Goal: Information Seeking & Learning: Learn about a topic

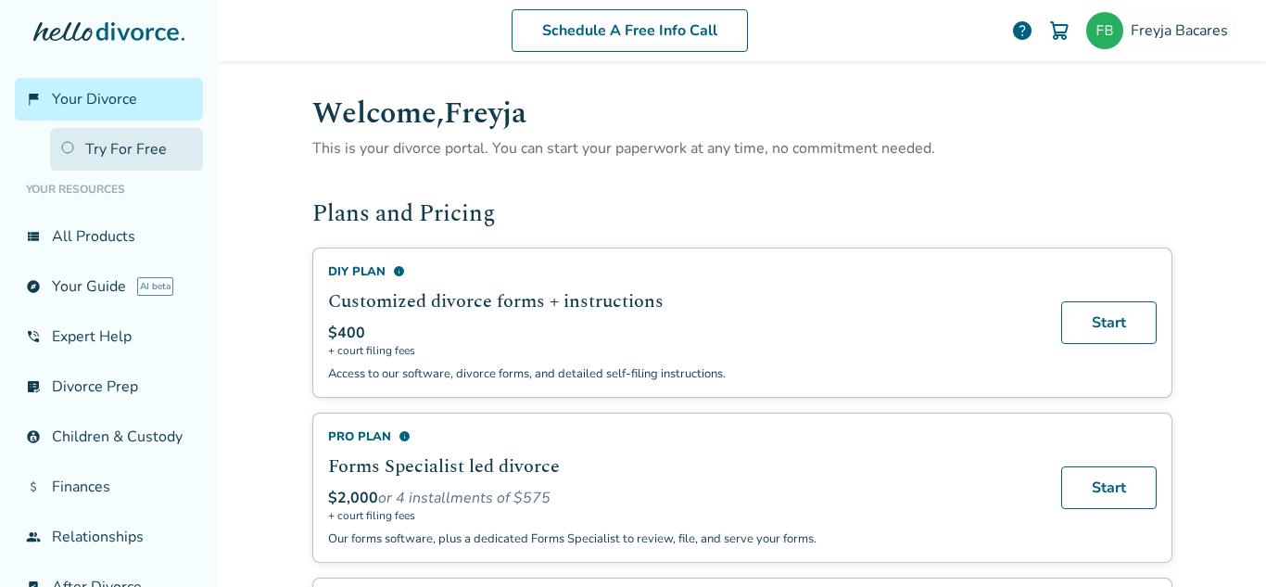
click at [95, 149] on link "Try For Free" at bounding box center [126, 149] width 153 height 43
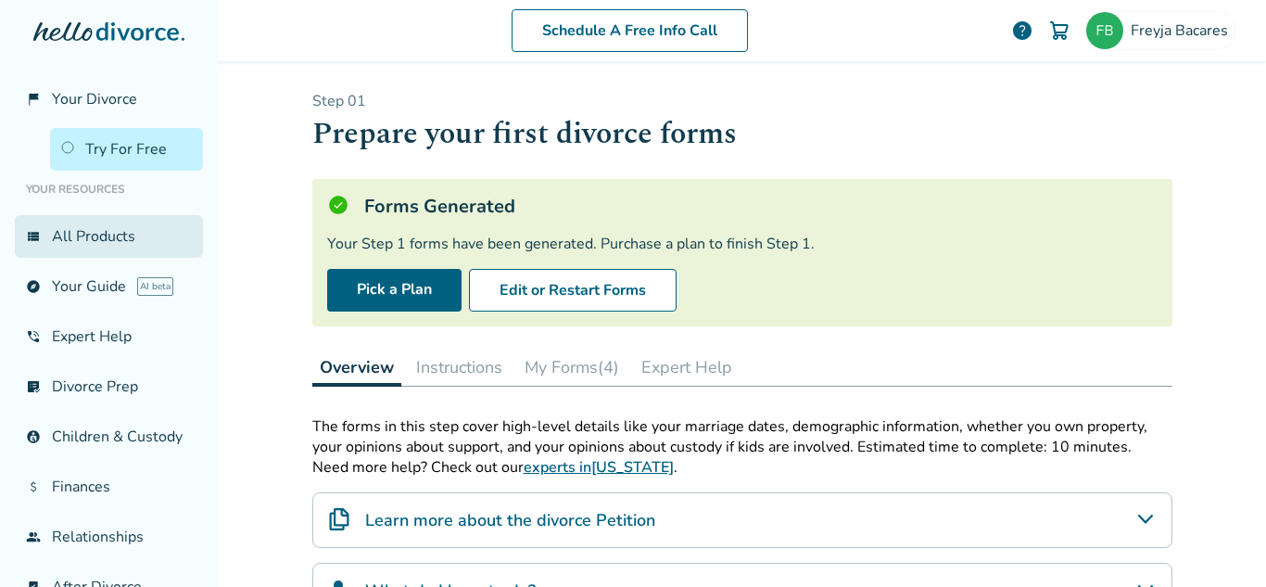
click at [72, 231] on link "view_list All Products" at bounding box center [109, 236] width 188 height 43
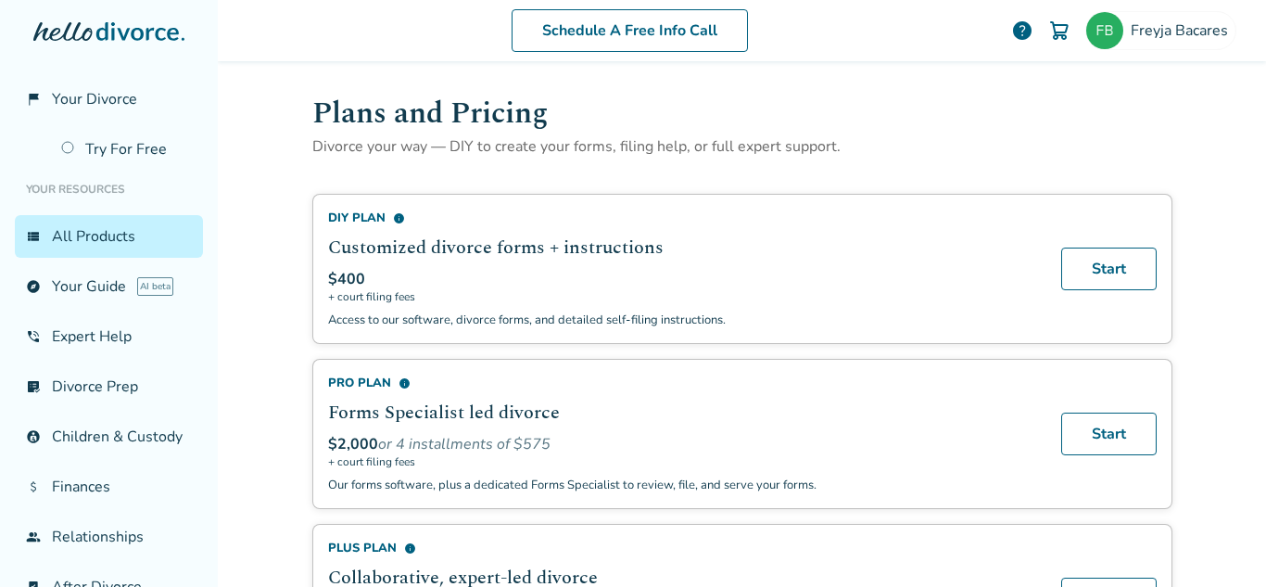
click at [780, 18] on div "Schedule A Free Info Call" at bounding box center [629, 30] width 764 height 43
click at [444, 37] on div "Schedule A Free Info Call" at bounding box center [629, 30] width 764 height 43
click at [756, 96] on h1 "Plans and Pricing" at bounding box center [742, 113] width 860 height 45
click at [307, 42] on div "Schedule A Free Info Call" at bounding box center [629, 30] width 764 height 43
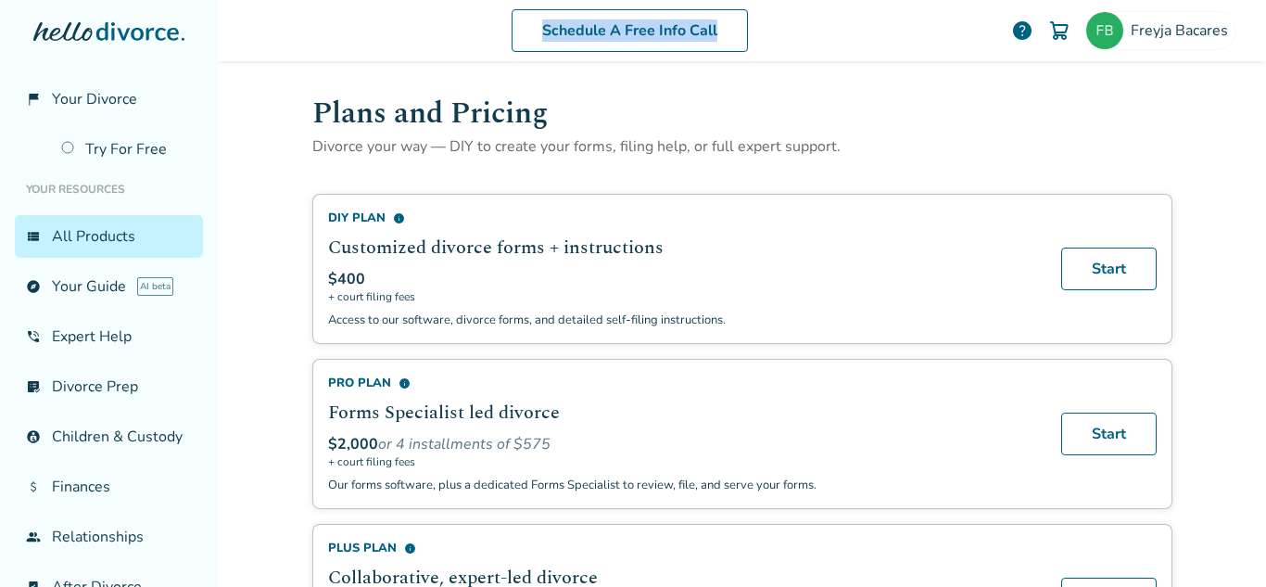
click at [307, 42] on div "Schedule A Free Info Call" at bounding box center [629, 30] width 764 height 43
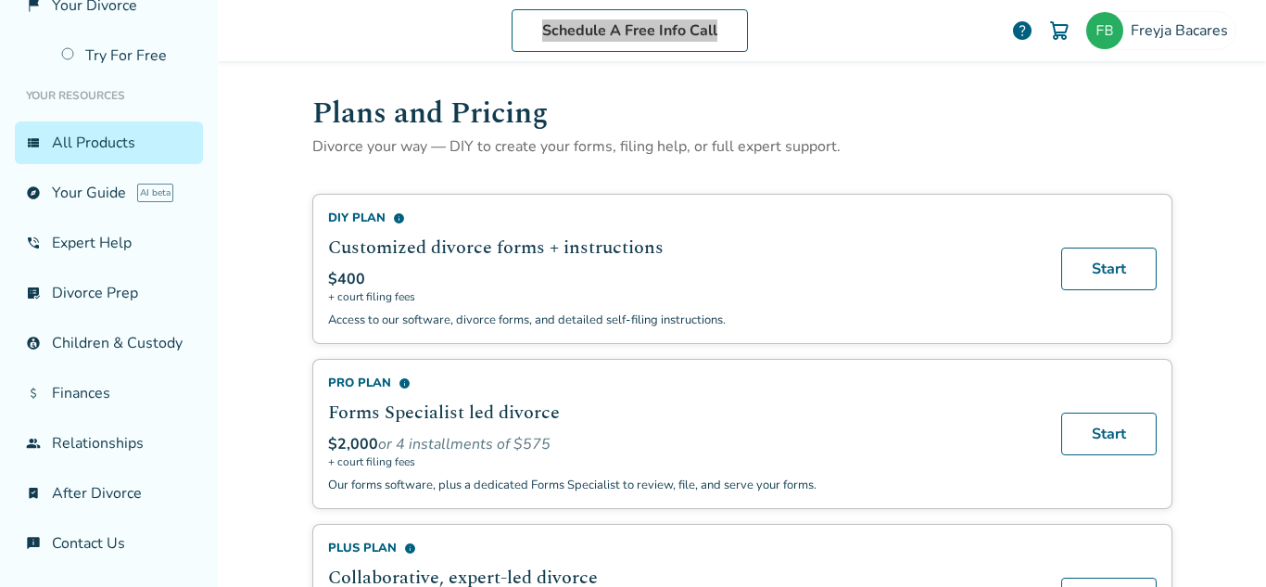
scroll to position [114, 0]
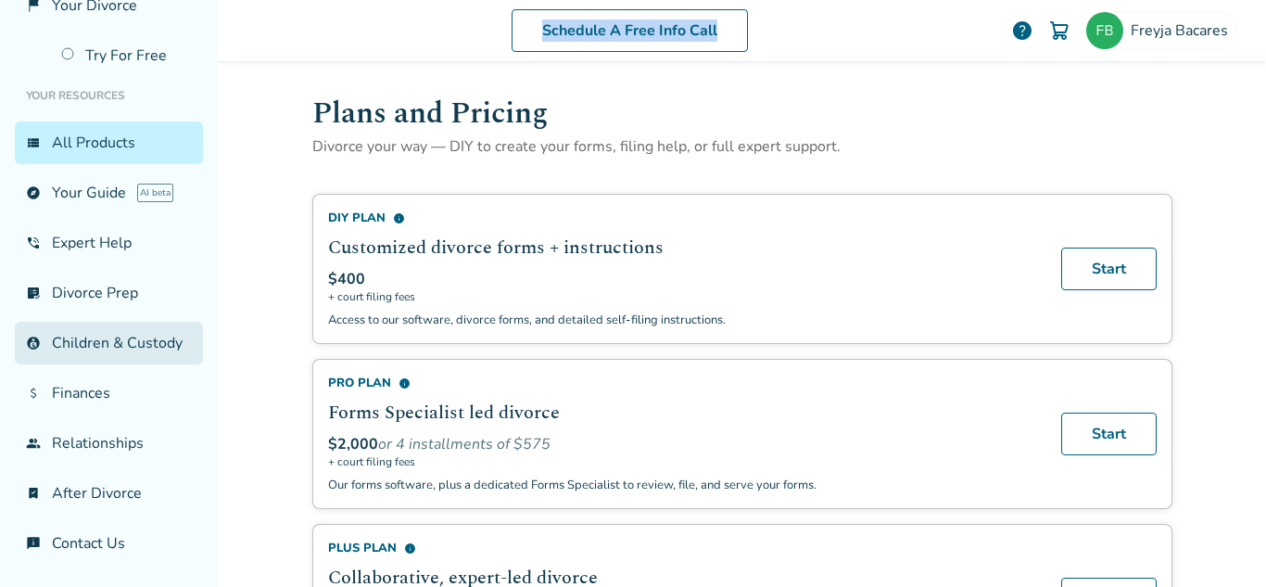
click at [71, 327] on link "account_child Children & Custody" at bounding box center [109, 343] width 188 height 43
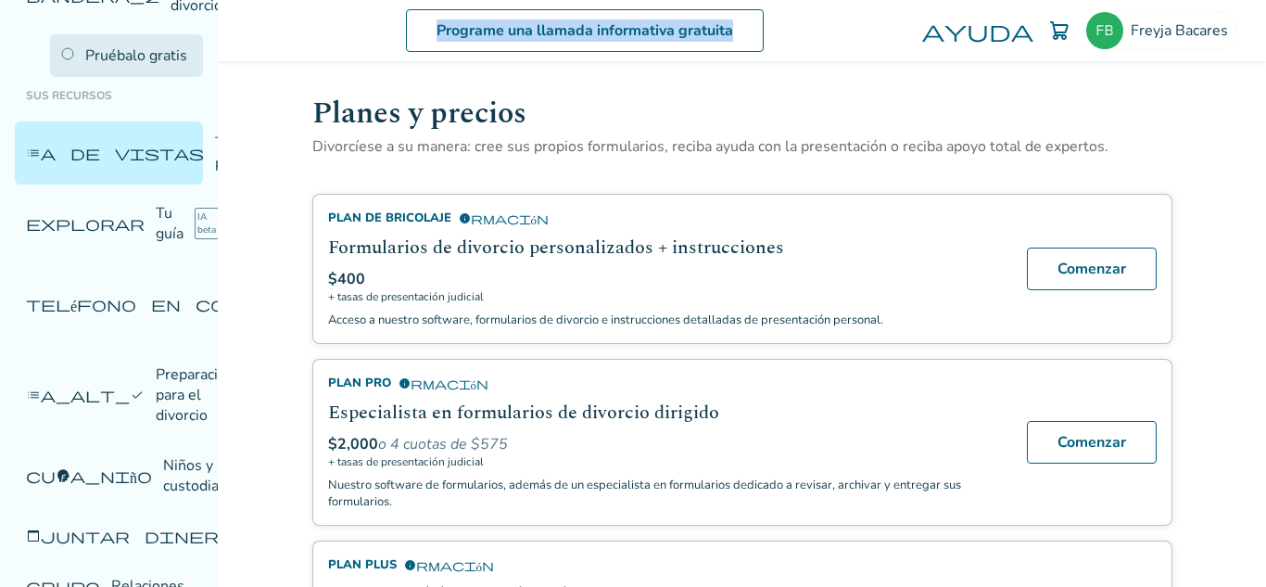
click at [91, 66] on font "Pruébalo gratis" at bounding box center [136, 55] width 102 height 20
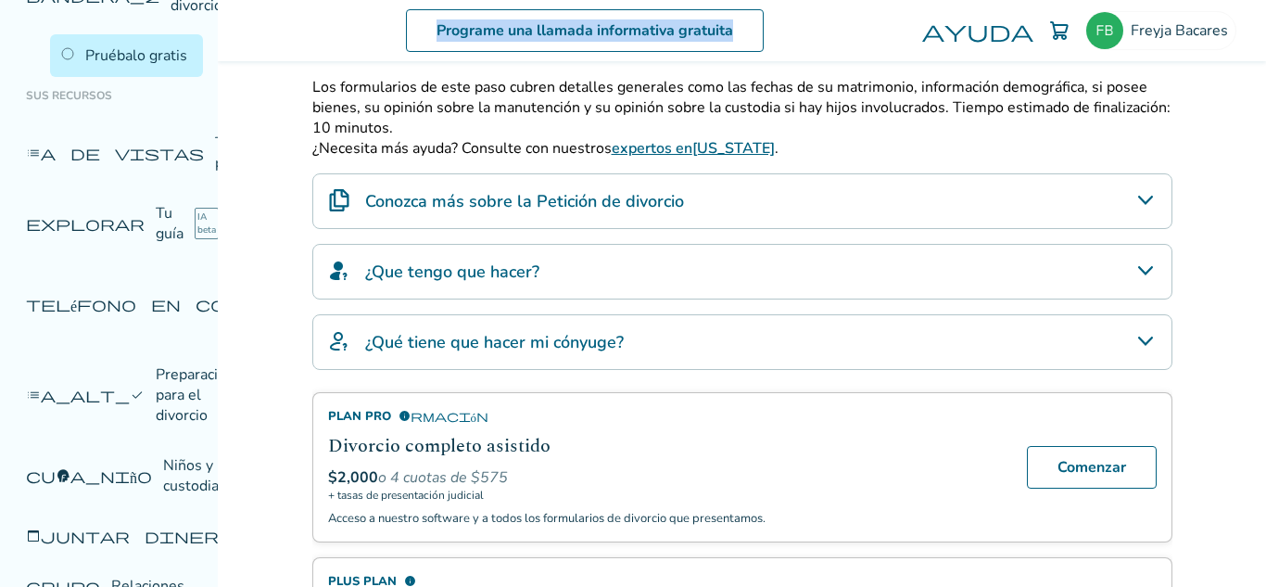
scroll to position [345, 0]
